Goal: Task Accomplishment & Management: Use online tool/utility

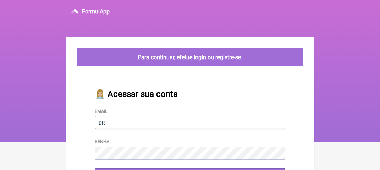
type input "[EMAIL_ADDRESS][DOMAIN_NAME]"
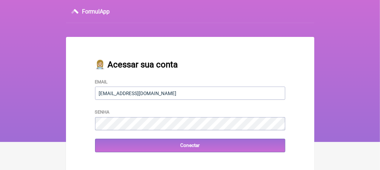
click at [113, 165] on main "👩🏼‍⚕️ Acessar sua conta Email [EMAIL_ADDRESS][DOMAIN_NAME] Senha Conectar Mais …" at bounding box center [190, 135] width 248 height 196
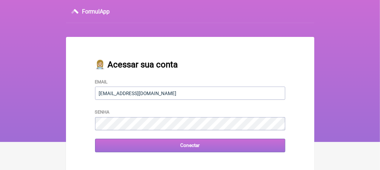
click at [192, 147] on input "Conectar" at bounding box center [190, 145] width 190 height 13
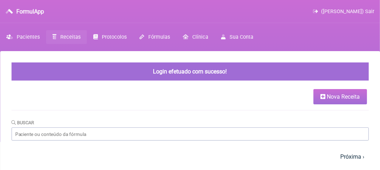
click at [333, 93] on span "Nova Receita" at bounding box center [343, 96] width 33 height 7
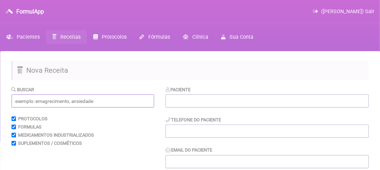
click at [22, 101] on input "text" at bounding box center [82, 100] width 143 height 13
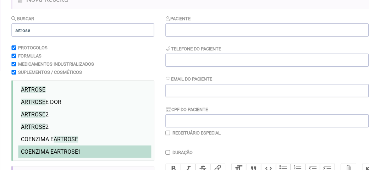
click at [64, 151] on span "ARTROSE" at bounding box center [66, 151] width 24 height 7
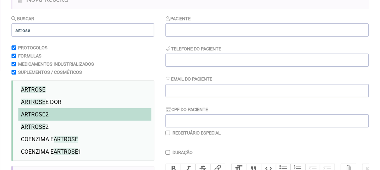
scroll to position [0, 0]
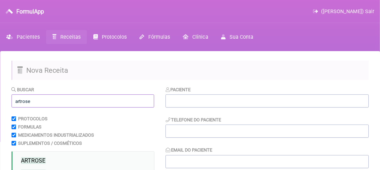
click at [37, 101] on input "artrose" at bounding box center [82, 100] width 143 height 13
type input "a"
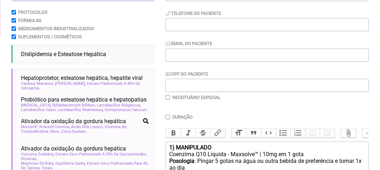
scroll to position [142, 0]
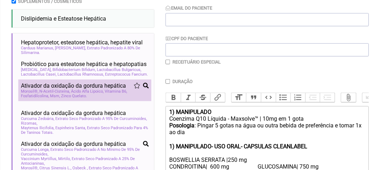
type input "esteatose hepatica"
click at [77, 94] on span "Ácido Alfa Lipoico" at bounding box center [87, 91] width 33 height 5
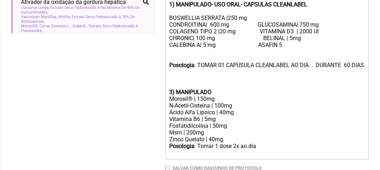
scroll to position [319, 0]
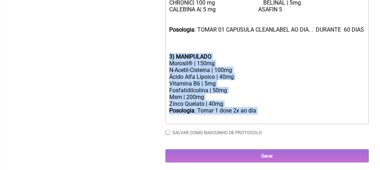
drag, startPoint x: 261, startPoint y: 120, endPoint x: 157, endPoint y: 62, distance: 118.3
type trix-editor "<lor><ipsumd>0) SITAMETCON</adipis></eli><sed>Doeiusmo T38 Incidid - Utlabore™ …"
copy trix-editor "3) MANIPULADO Morosil® | 150mg N-Acetil-Cisteína | 100mg Ácido Alfa Lipoico | 4…"
